Goal: Information Seeking & Learning: Understand process/instructions

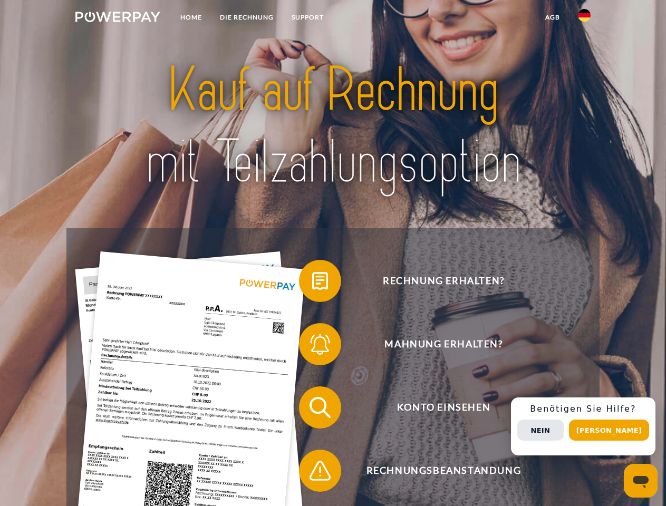
click at [118, 18] on img at bounding box center [117, 17] width 85 height 11
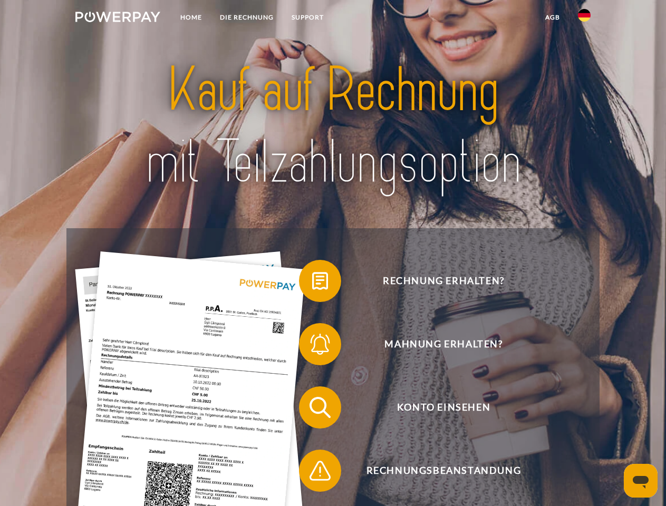
click at [584, 18] on img at bounding box center [584, 15] width 13 height 13
click at [552, 17] on link "agb" at bounding box center [552, 17] width 33 height 19
click at [312, 283] on span at bounding box center [304, 281] width 53 height 53
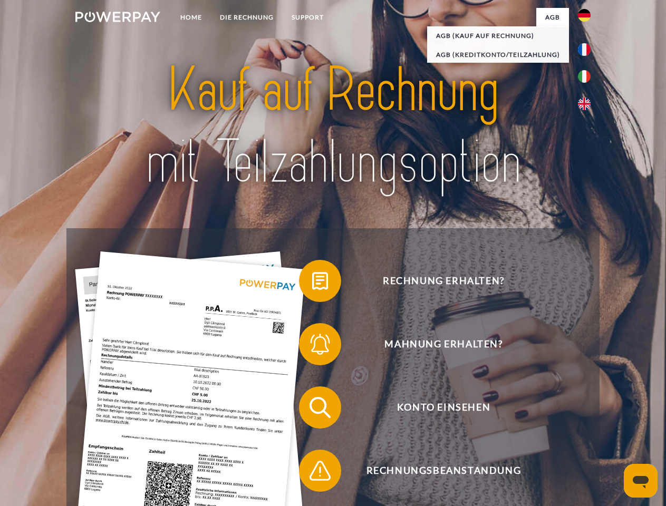
click at [312, 346] on span at bounding box center [304, 344] width 53 height 53
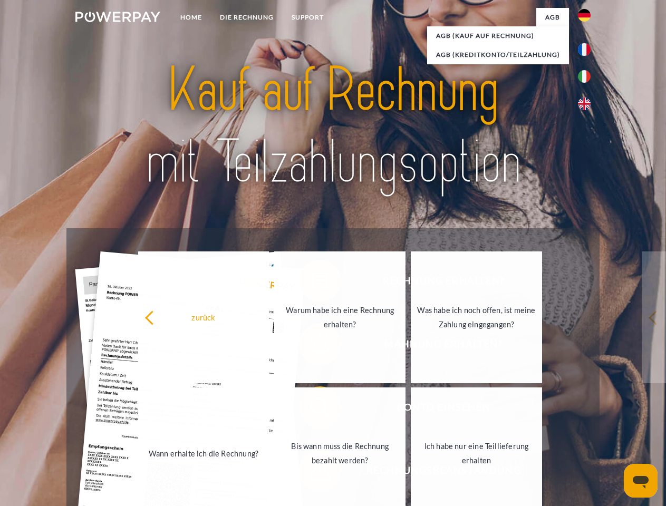
click at [312, 410] on link "Bis wann muss die Rechnung bezahlt werden?" at bounding box center [339, 453] width 131 height 132
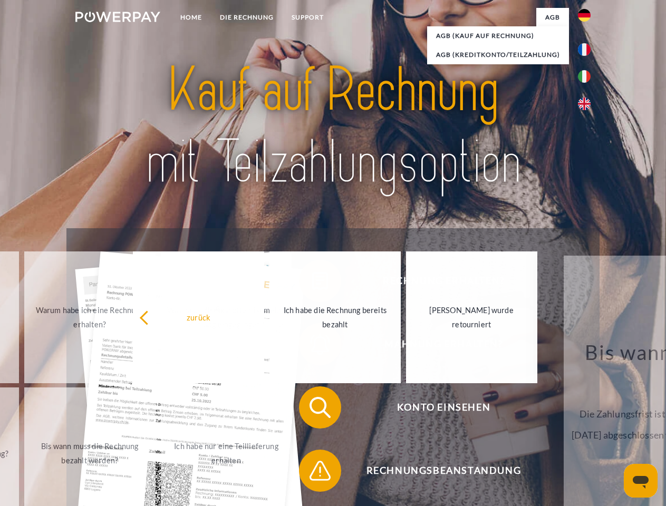
click at [312, 473] on span at bounding box center [304, 470] width 53 height 53
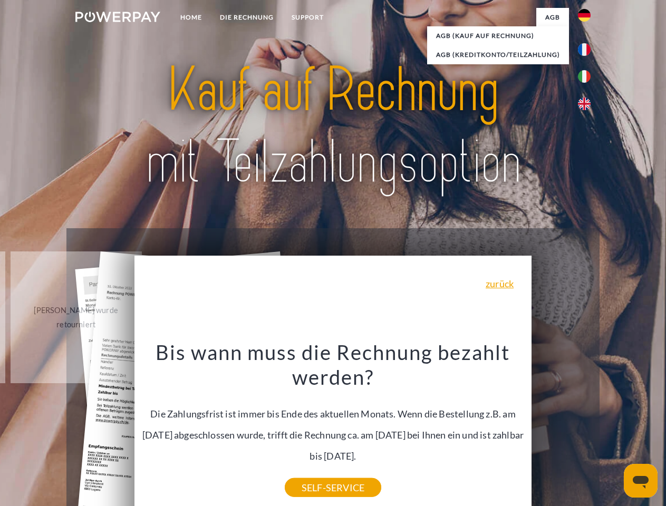
click at [587, 426] on div "Rechnung erhalten? Mahnung erhalten? Konto einsehen" at bounding box center [332, 439] width 532 height 422
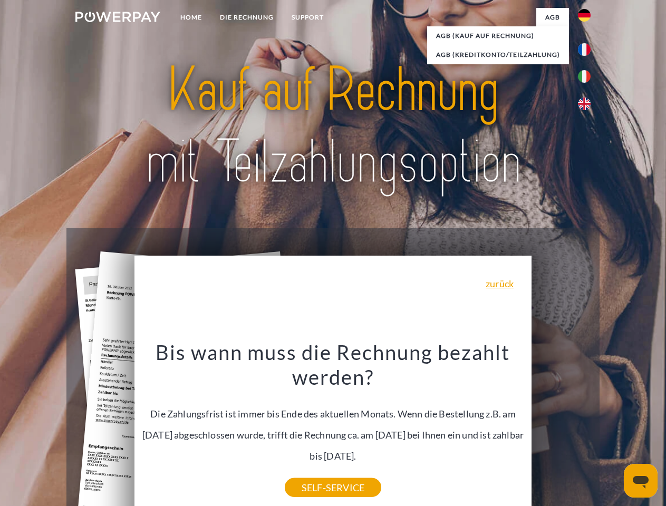
click at [561, 429] on span "Konto einsehen" at bounding box center [443, 407] width 258 height 42
click at [613, 430] on header "Home DIE RECHNUNG SUPPORT" at bounding box center [333, 364] width 666 height 728
